Goal: Information Seeking & Learning: Compare options

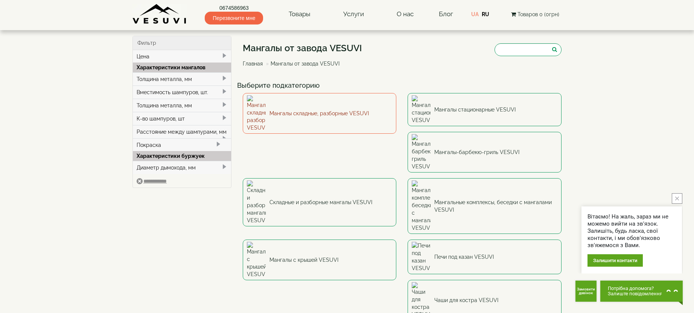
click at [294, 101] on link "Мангалы складные, разборные VESUVI" at bounding box center [320, 113] width 154 height 41
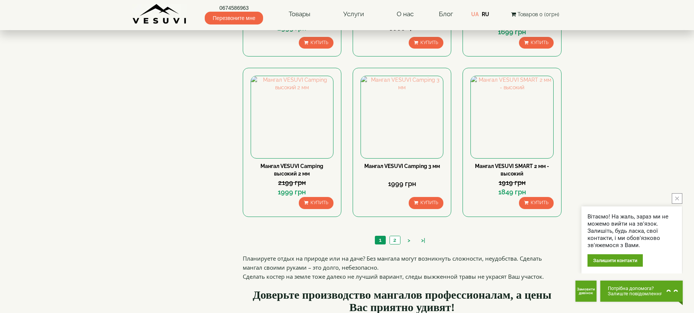
scroll to position [678, 0]
click at [396, 242] on link "2" at bounding box center [395, 240] width 11 height 8
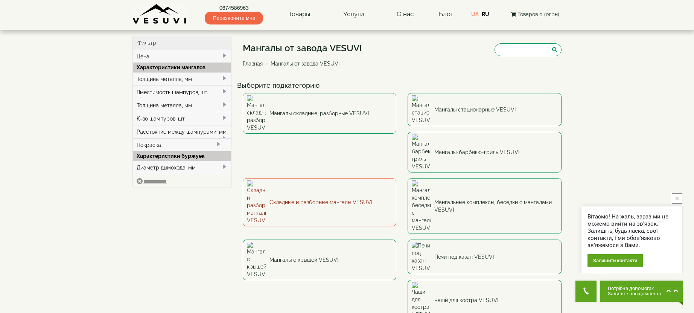
click at [397, 178] on link "Складные и разборные мангалы VESUVI" at bounding box center [320, 202] width 154 height 48
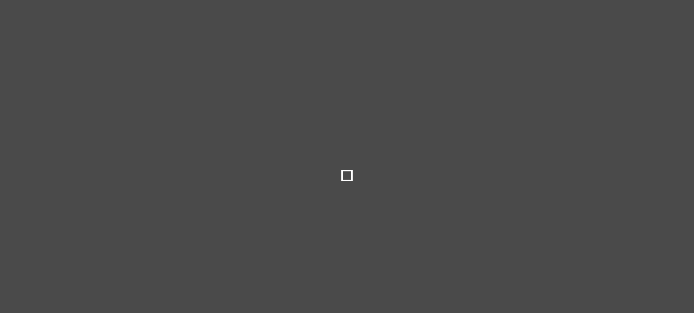
select select
